Goal: Complete application form: Complete application form

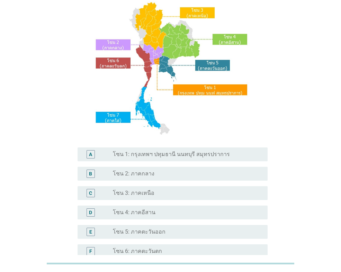
scroll to position [58, 0]
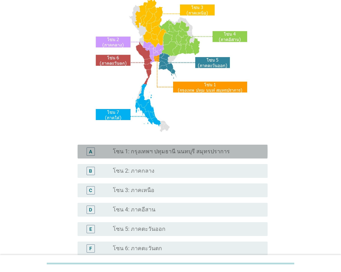
click at [157, 150] on label "โซน 1: กรุงเทพฯ ปทุมธานี นนทบุรี สมุทรปราการ" at bounding box center [171, 151] width 117 height 7
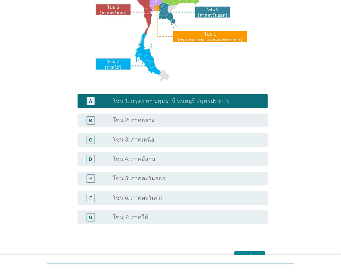
scroll to position [150, 0]
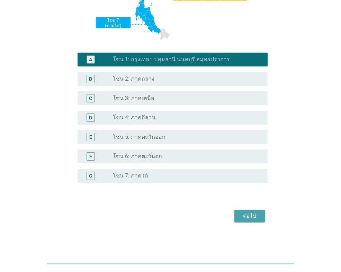
click at [248, 211] on button "ต่อไป" at bounding box center [250, 216] width 31 height 12
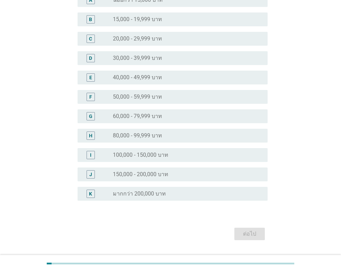
scroll to position [98, 0]
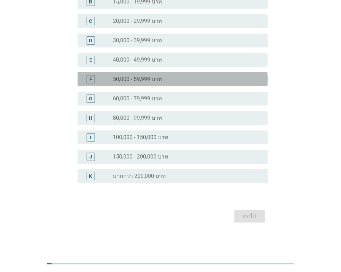
click at [152, 79] on label "50,000 - 59,999 บาท" at bounding box center [137, 79] width 49 height 7
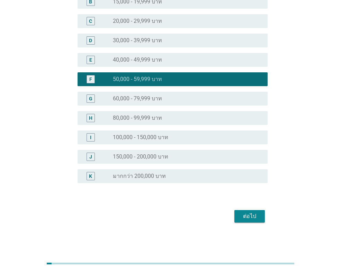
click at [252, 215] on div "ต่อไป" at bounding box center [249, 216] width 19 height 8
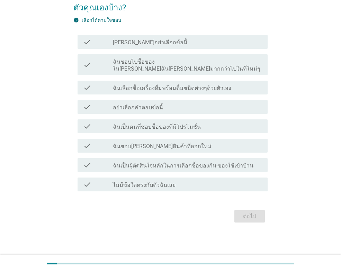
scroll to position [0, 0]
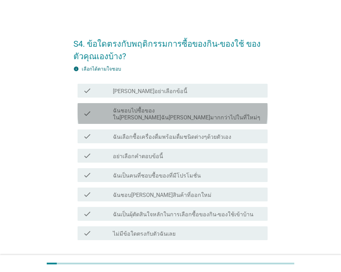
click at [131, 113] on label "ฉันชอบไปซื้อของใน[PERSON_NAME]ฉัน[PERSON_NAME]มากกว่าไปในที่ใหม่ๆ" at bounding box center [187, 114] width 149 height 14
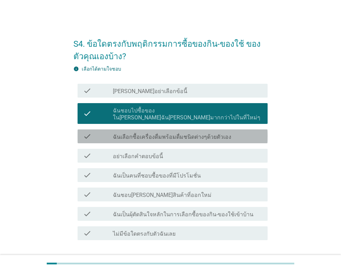
click at [133, 134] on label "ฉันเลือกซื้อเครื่องดื่มพร้อมดื่มชนิดต่างๆด้วยตัวเอง" at bounding box center [172, 137] width 119 height 7
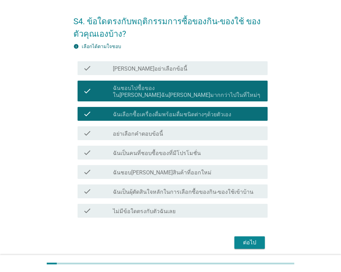
scroll to position [42, 0]
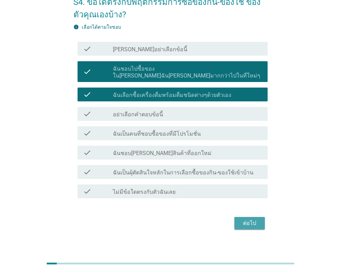
click at [243, 219] on div "ต่อไป" at bounding box center [249, 223] width 19 height 8
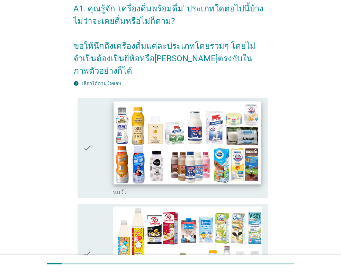
scroll to position [58, 0]
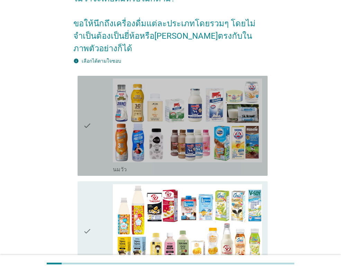
click at [85, 111] on icon "check" at bounding box center [87, 126] width 8 height 95
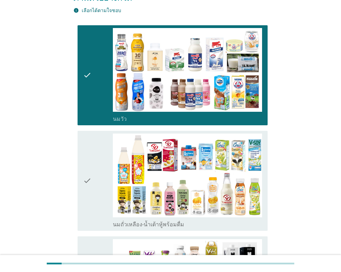
scroll to position [173, 0]
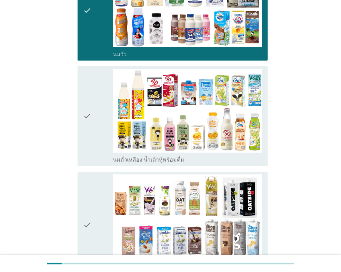
click at [92, 104] on icon "check" at bounding box center [87, 116] width 8 height 95
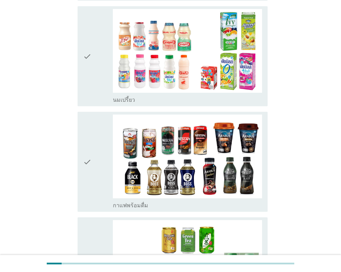
scroll to position [462, 0]
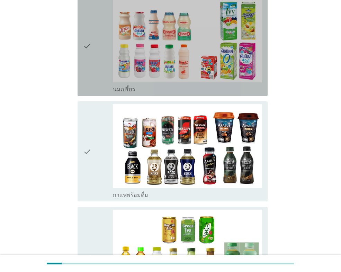
click at [93, 30] on div "check" at bounding box center [98, 46] width 30 height 95
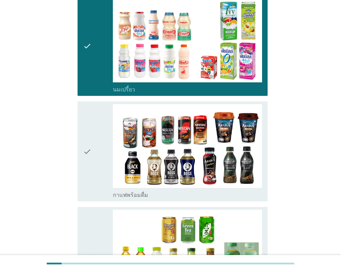
click at [91, 125] on icon "check" at bounding box center [87, 151] width 8 height 95
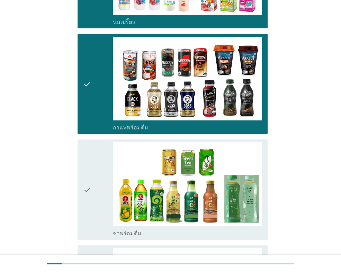
scroll to position [578, 0]
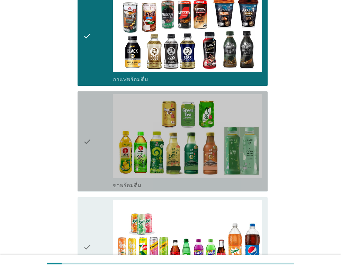
click at [89, 123] on icon "check" at bounding box center [87, 141] width 8 height 95
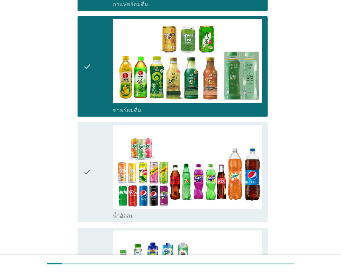
scroll to position [693, 0]
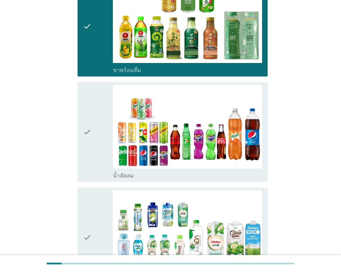
click at [88, 116] on icon "check" at bounding box center [87, 132] width 8 height 95
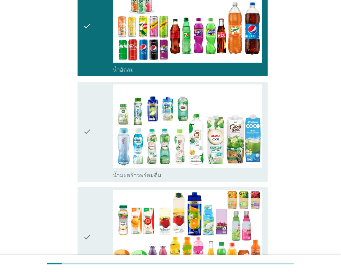
scroll to position [866, 0]
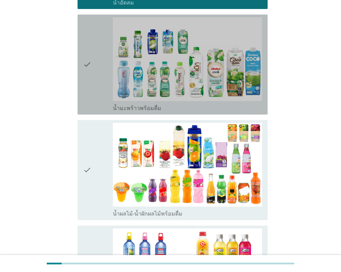
click at [89, 58] on icon "check" at bounding box center [87, 64] width 8 height 95
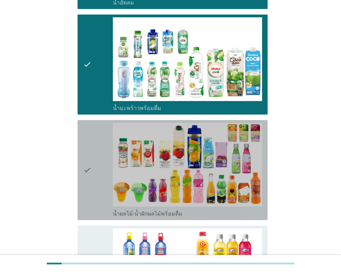
click at [88, 147] on icon "check" at bounding box center [87, 170] width 8 height 95
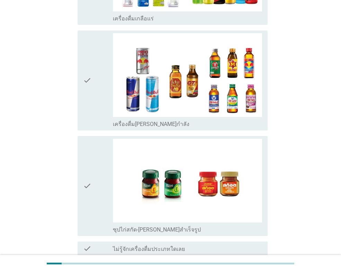
scroll to position [1424, 0]
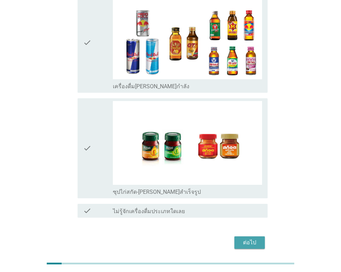
click at [257, 239] on div "ต่อไป" at bounding box center [249, 243] width 19 height 8
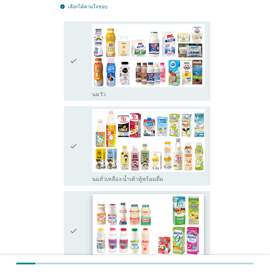
scroll to position [0, 0]
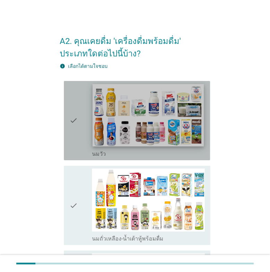
click at [124, 123] on img at bounding box center [148, 115] width 111 height 63
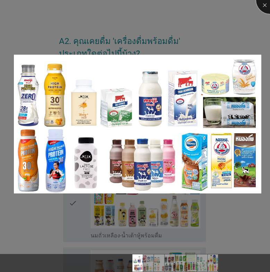
click at [265, 6] on div at bounding box center [270, 0] width 28 height 28
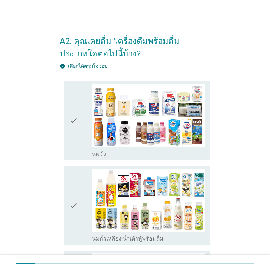
click at [74, 120] on icon "check" at bounding box center [73, 121] width 8 height 74
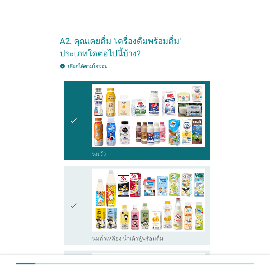
click at [75, 203] on icon "check" at bounding box center [73, 206] width 8 height 74
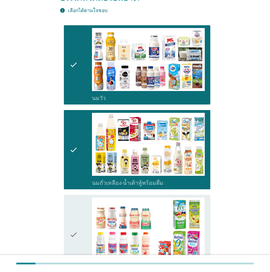
scroll to position [115, 0]
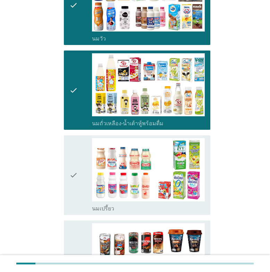
click at [74, 176] on icon "check" at bounding box center [73, 175] width 8 height 74
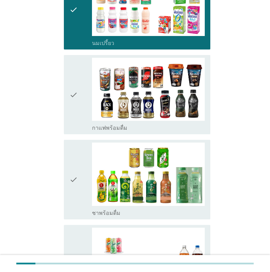
scroll to position [289, 0]
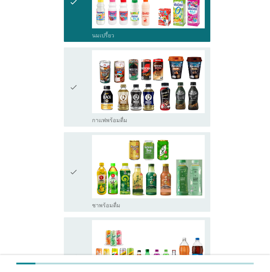
click at [74, 87] on icon "check" at bounding box center [73, 87] width 8 height 74
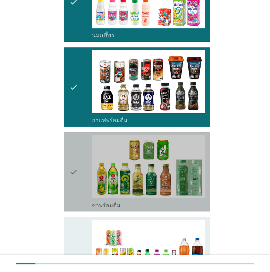
click at [70, 174] on icon "check" at bounding box center [73, 172] width 8 height 74
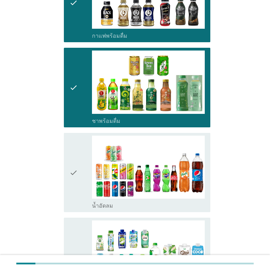
scroll to position [404, 0]
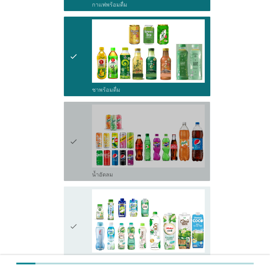
click at [75, 141] on icon "check" at bounding box center [73, 142] width 8 height 74
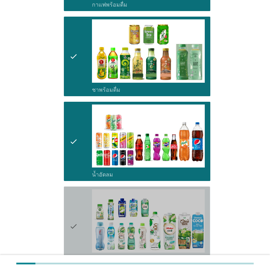
click at [71, 227] on icon "check" at bounding box center [73, 227] width 8 height 74
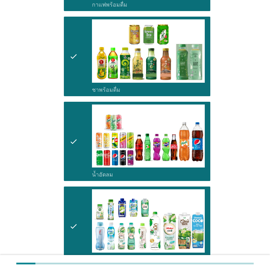
scroll to position [578, 0]
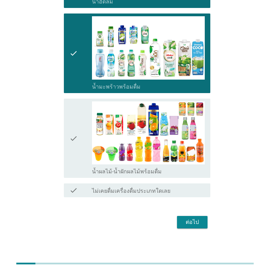
click at [73, 142] on icon "check" at bounding box center [73, 139] width 8 height 74
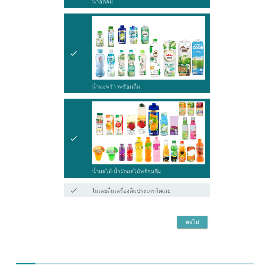
click at [195, 223] on div "ต่อไป" at bounding box center [191, 222] width 19 height 8
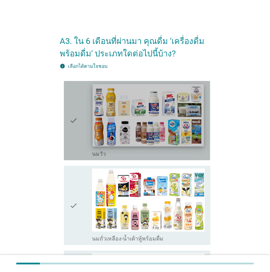
click at [163, 135] on img at bounding box center [148, 115] width 111 height 63
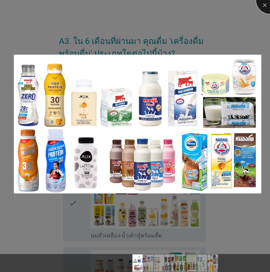
click at [262, 4] on div at bounding box center [270, 0] width 28 height 28
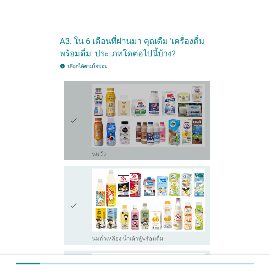
click at [77, 119] on icon "check" at bounding box center [73, 121] width 8 height 74
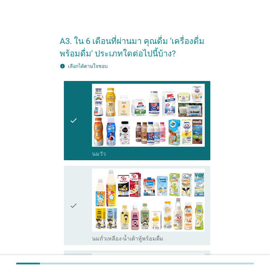
click at [75, 202] on icon "check" at bounding box center [73, 206] width 8 height 74
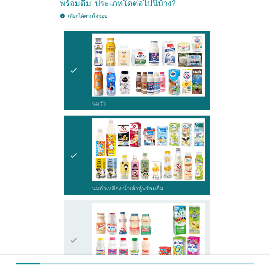
scroll to position [173, 0]
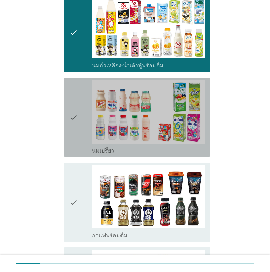
click at [79, 119] on div "check" at bounding box center [80, 117] width 23 height 74
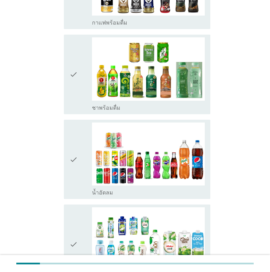
scroll to position [404, 0]
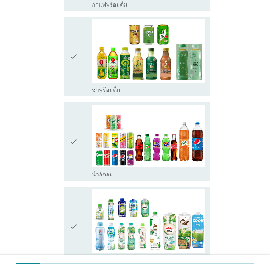
click at [69, 51] on div "check check_box_outline_blank ชาพร้อมดื่ม" at bounding box center [137, 56] width 146 height 79
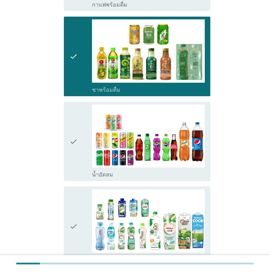
click at [79, 137] on div "check" at bounding box center [80, 142] width 23 height 74
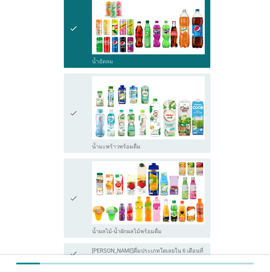
scroll to position [520, 0]
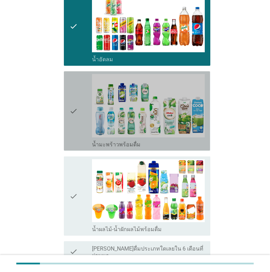
click at [77, 106] on icon "check" at bounding box center [73, 111] width 8 height 74
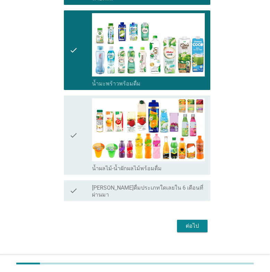
scroll to position [581, 0]
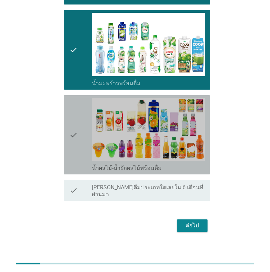
click at [71, 127] on icon "check" at bounding box center [73, 135] width 8 height 74
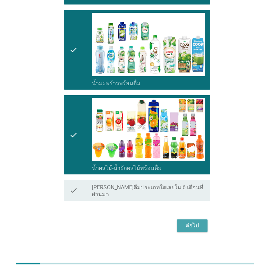
click at [187, 222] on div "ต่อไป" at bounding box center [191, 226] width 19 height 8
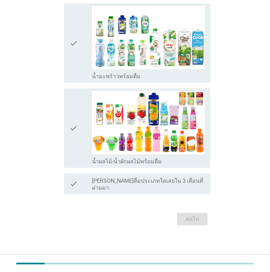
scroll to position [0, 0]
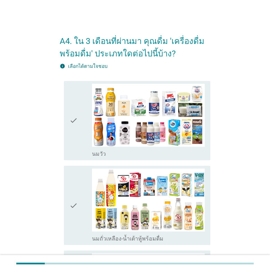
drag, startPoint x: 74, startPoint y: 123, endPoint x: 70, endPoint y: 156, distance: 32.8
click at [74, 123] on icon "check" at bounding box center [73, 121] width 8 height 74
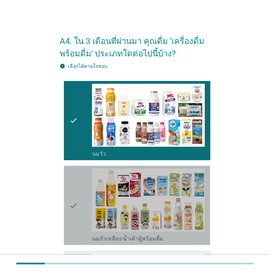
click at [71, 197] on icon "check" at bounding box center [73, 206] width 8 height 74
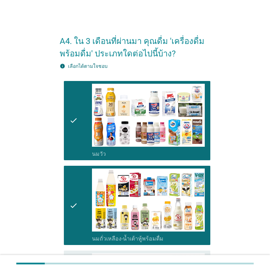
scroll to position [173, 0]
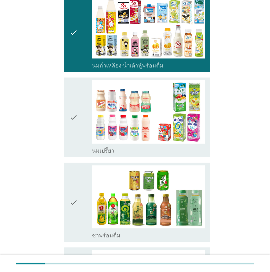
drag, startPoint x: 78, startPoint y: 117, endPoint x: 71, endPoint y: 154, distance: 37.6
click at [77, 117] on icon "check" at bounding box center [73, 117] width 8 height 74
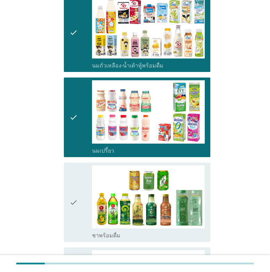
click at [69, 186] on div "check check_box ชาพร้อมดื่ม" at bounding box center [137, 202] width 146 height 79
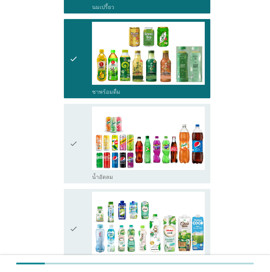
scroll to position [347, 0]
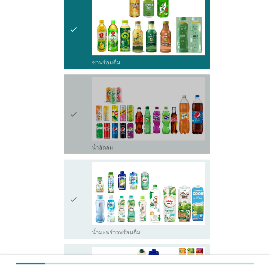
click at [80, 122] on div "check" at bounding box center [80, 114] width 23 height 74
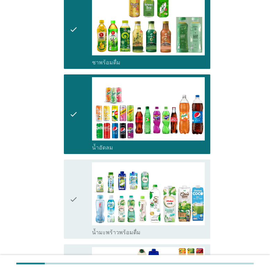
click at [76, 186] on icon "check" at bounding box center [73, 200] width 8 height 74
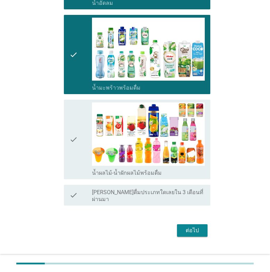
scroll to position [496, 0]
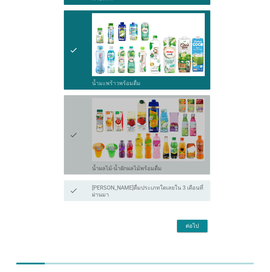
click at [78, 145] on div "check" at bounding box center [80, 135] width 23 height 74
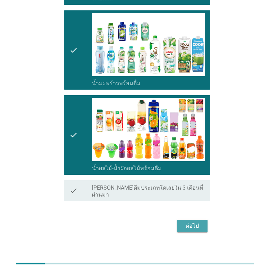
click at [189, 222] on div "ต่อไป" at bounding box center [191, 226] width 19 height 8
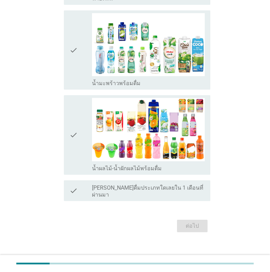
scroll to position [0, 0]
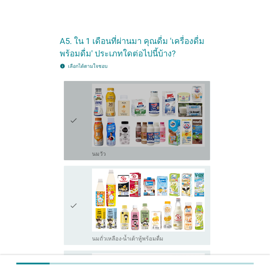
click at [85, 128] on div "check" at bounding box center [80, 121] width 23 height 74
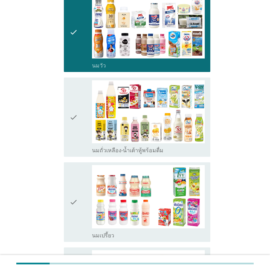
scroll to position [115, 0]
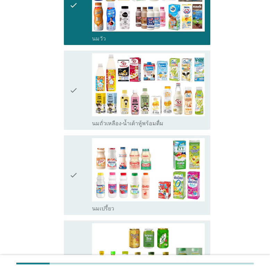
click at [80, 92] on div "check" at bounding box center [80, 90] width 23 height 74
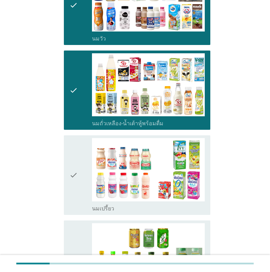
click at [71, 172] on icon "check" at bounding box center [73, 175] width 8 height 74
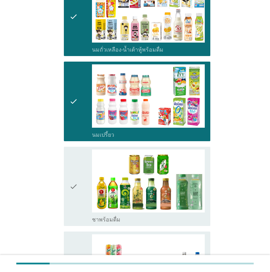
scroll to position [289, 0]
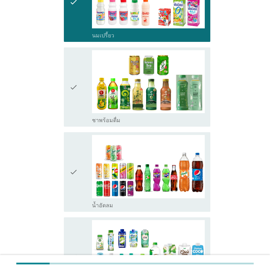
click at [80, 82] on div "check" at bounding box center [80, 87] width 23 height 74
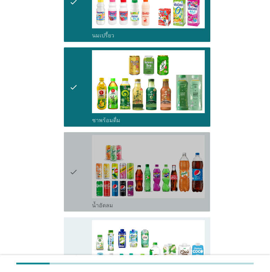
click at [86, 173] on div "check" at bounding box center [80, 172] width 23 height 74
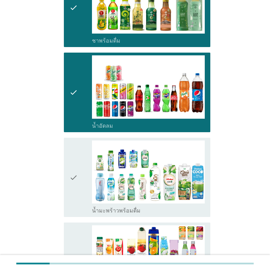
scroll to position [404, 0]
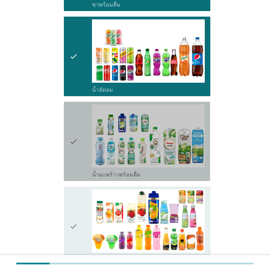
click at [86, 140] on div "check" at bounding box center [80, 142] width 23 height 74
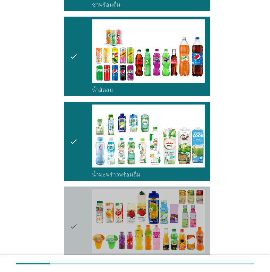
click at [82, 216] on div "check" at bounding box center [80, 227] width 23 height 74
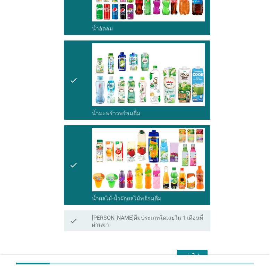
scroll to position [496, 0]
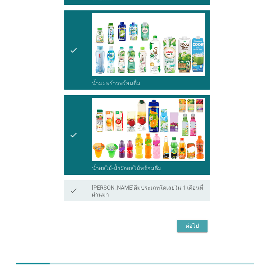
click at [191, 222] on div "ต่อไป" at bounding box center [191, 226] width 19 height 8
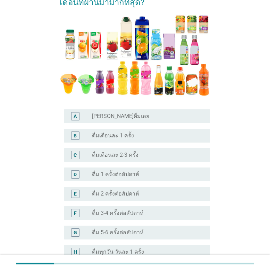
scroll to position [115, 0]
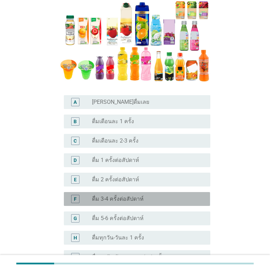
click at [133, 198] on label "ดื่ม 3-4 ครั้งต่อสัปดาห์" at bounding box center [118, 199] width 52 height 7
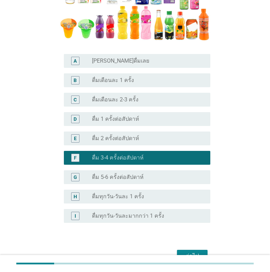
scroll to position [194, 0]
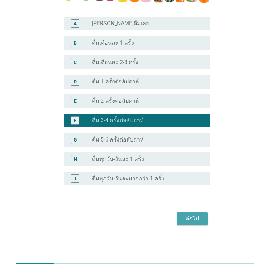
click at [200, 217] on div "ต่อไป" at bounding box center [191, 219] width 19 height 8
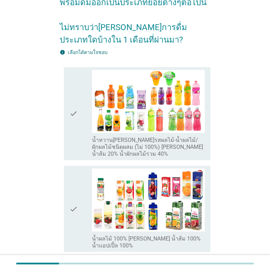
scroll to position [58, 0]
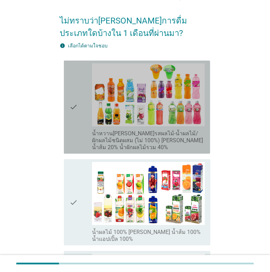
click at [76, 104] on icon "check" at bounding box center [73, 107] width 8 height 88
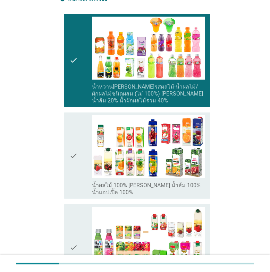
scroll to position [173, 0]
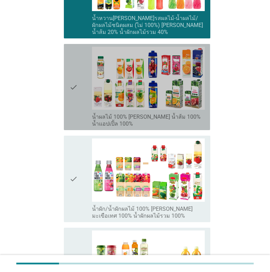
click at [75, 90] on icon "check" at bounding box center [73, 87] width 8 height 81
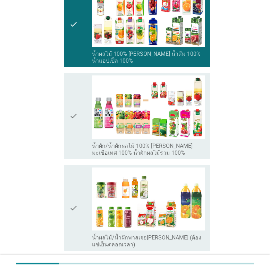
scroll to position [332, 0]
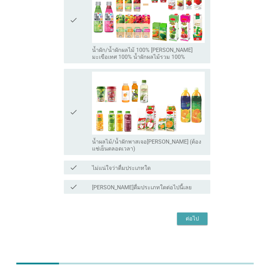
click at [195, 217] on div "ต่อไป" at bounding box center [191, 219] width 19 height 8
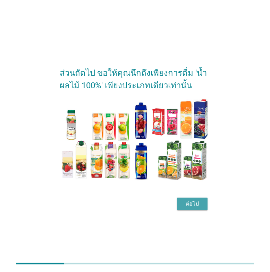
click at [191, 204] on div "ต่อไป" at bounding box center [191, 204] width 19 height 8
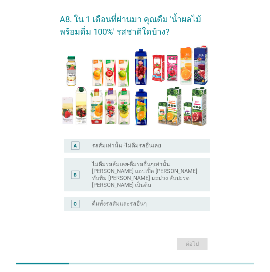
scroll to position [33, 0]
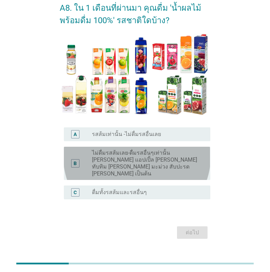
click at [115, 158] on label "ไม่ดื่มรสส้มเลย-ดื่มรสอื่นๆเท่านั้น [PERSON_NAME] แอปเปิ้ล [PERSON_NAME] ทับทิม…" at bounding box center [145, 164] width 107 height 28
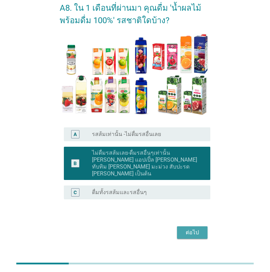
click at [193, 229] on div "ต่อไป" at bounding box center [191, 233] width 19 height 8
